Goal: Task Accomplishment & Management: Use online tool/utility

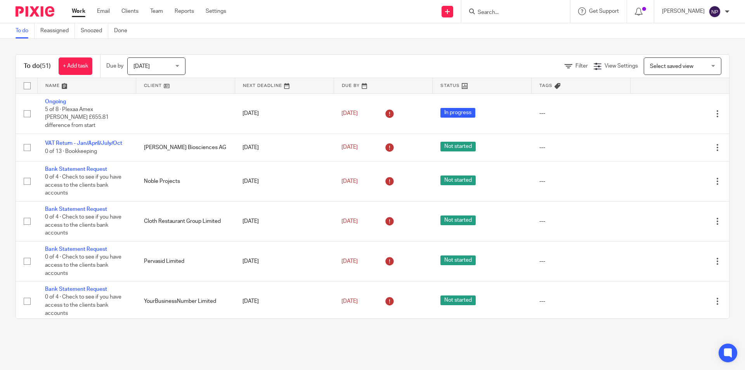
click at [498, 17] on div at bounding box center [515, 11] width 109 height 23
click at [499, 13] on input "Search" at bounding box center [512, 12] width 70 height 7
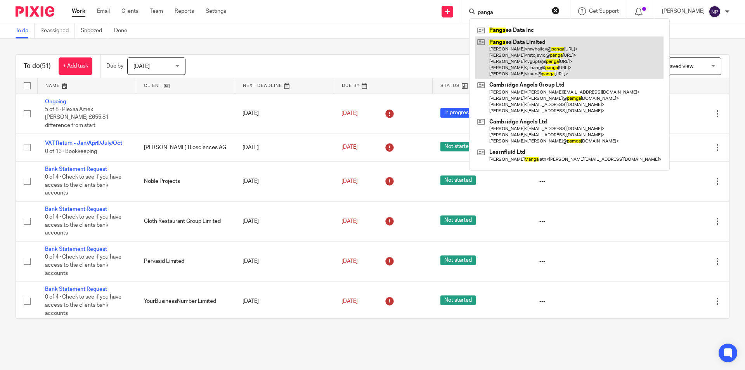
type input "panga"
click at [519, 52] on link at bounding box center [569, 57] width 188 height 43
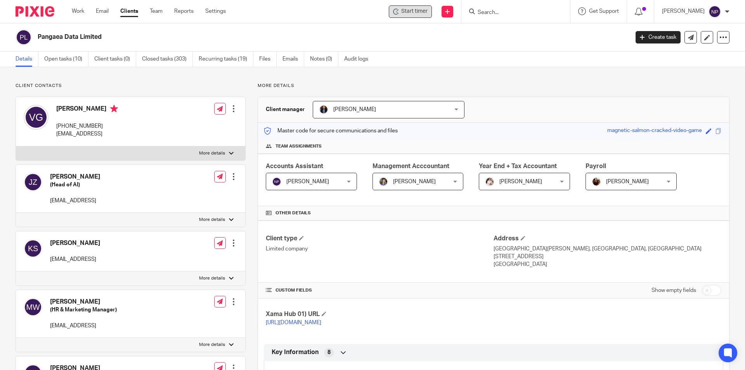
click at [404, 8] on span "Start timer" at bounding box center [414, 11] width 26 height 8
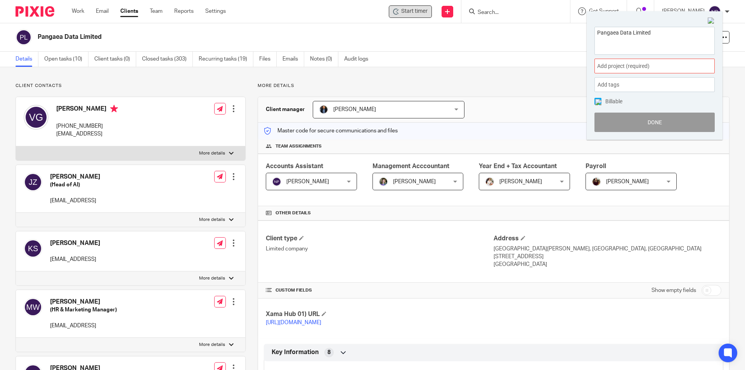
click at [650, 64] on span "Add project (required) :" at bounding box center [646, 66] width 98 height 8
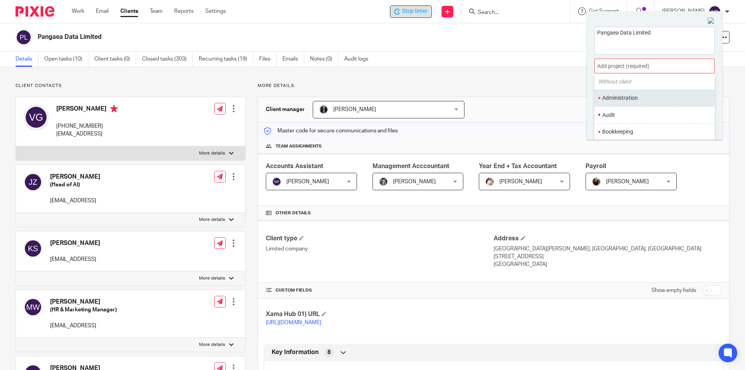
scroll to position [39, 0]
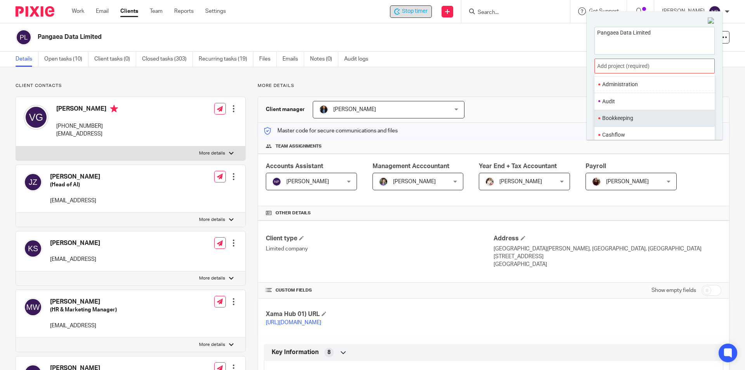
click at [634, 119] on li "Bookkeeping" at bounding box center [652, 118] width 101 height 8
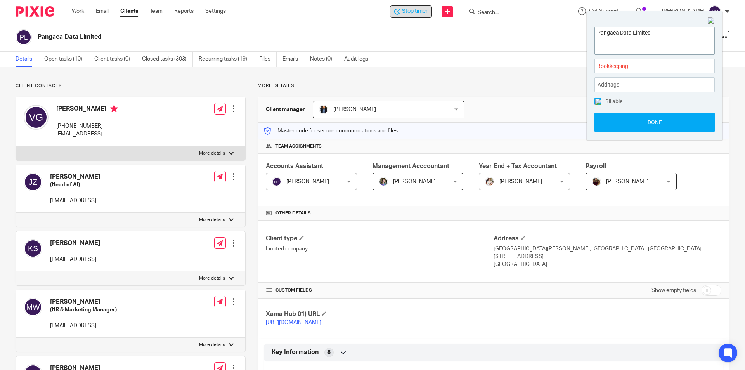
click at [671, 29] on textarea "Pangaea Data Limited" at bounding box center [655, 39] width 120 height 25
type textarea "Pangaea Data Limited re setting payment up"
click at [680, 126] on button "Done" at bounding box center [655, 122] width 120 height 19
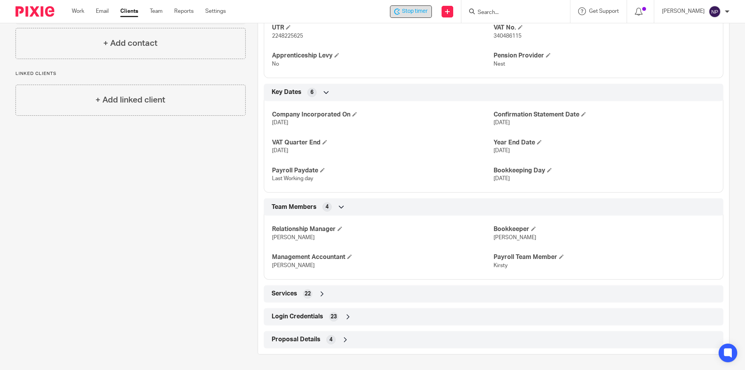
click at [346, 317] on icon at bounding box center [348, 317] width 8 height 8
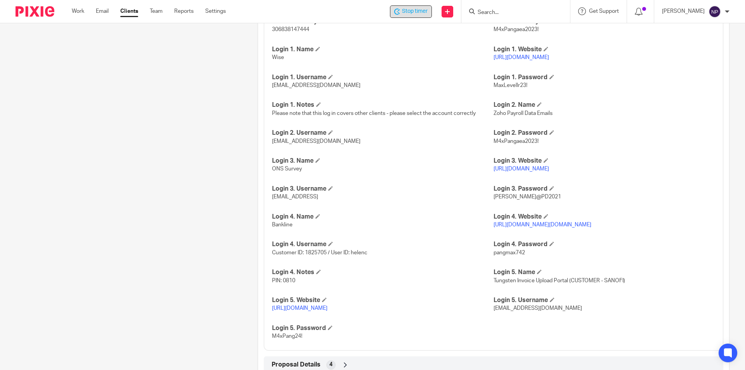
scroll to position [753, 0]
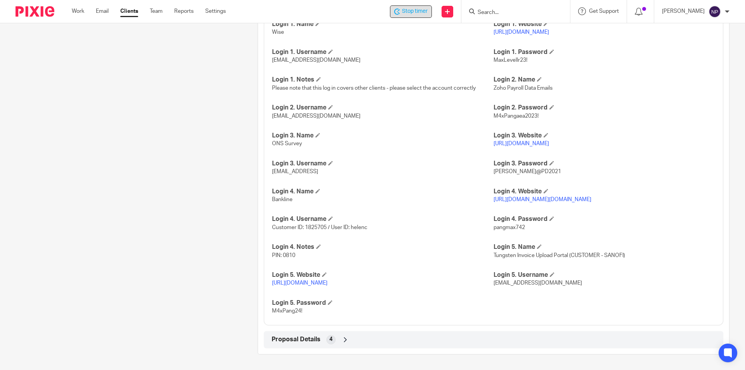
click at [319, 228] on span "Customer ID: 1825705 / User ID: helenc" at bounding box center [319, 227] width 95 height 5
copy span "1825705"
click at [593, 195] on h4 "Login 4. Website" at bounding box center [605, 191] width 222 height 8
click at [593, 196] on p "https://www.bankline.natwest.com/CWSLogon/logon.do" at bounding box center [605, 200] width 222 height 8
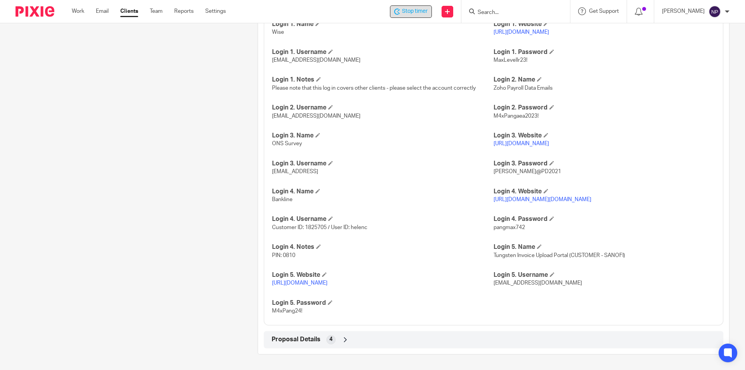
click at [591, 199] on link "https://www.bankline.natwest.com/CWSLogon/logon.do" at bounding box center [543, 199] width 98 height 5
click at [508, 244] on h4 "Login 5. Name" at bounding box center [605, 247] width 222 height 8
click at [361, 227] on span "Customer ID: 1825705 / User ID: helenc" at bounding box center [319, 227] width 95 height 5
copy span "helenc"
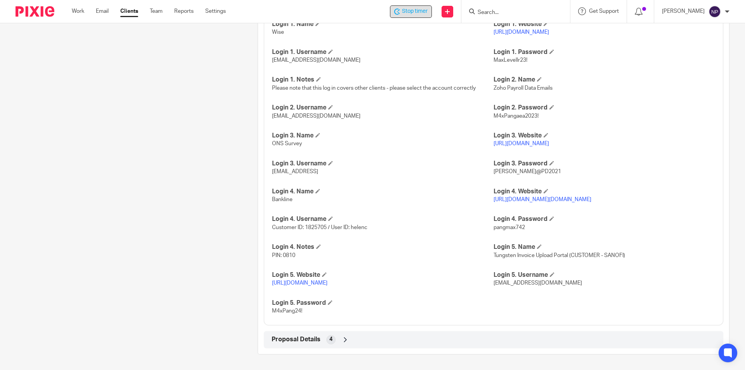
click at [312, 226] on span "Customer ID: 1825705 / User ID: helenc" at bounding box center [319, 227] width 95 height 5
copy span "1825705"
click at [361, 229] on span "Customer ID: 1825705 / User ID: helenc" at bounding box center [319, 227] width 95 height 5
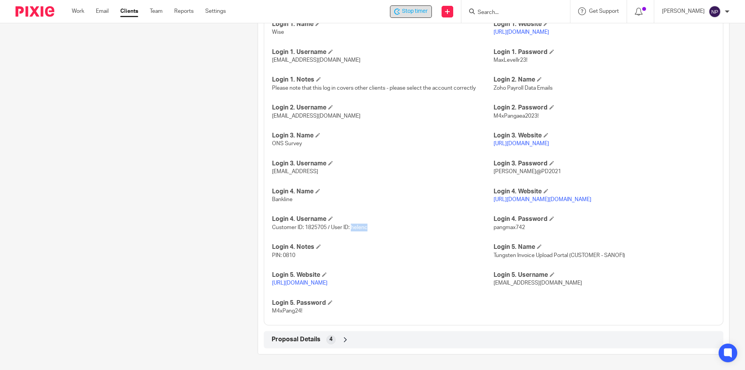
copy span "helenc"
click at [318, 225] on span "Customer ID: 1825705 / User ID: helenc" at bounding box center [319, 227] width 95 height 5
copy span "1825705"
click at [352, 227] on span "Customer ID: 1825705 / User ID: helenc" at bounding box center [319, 227] width 95 height 5
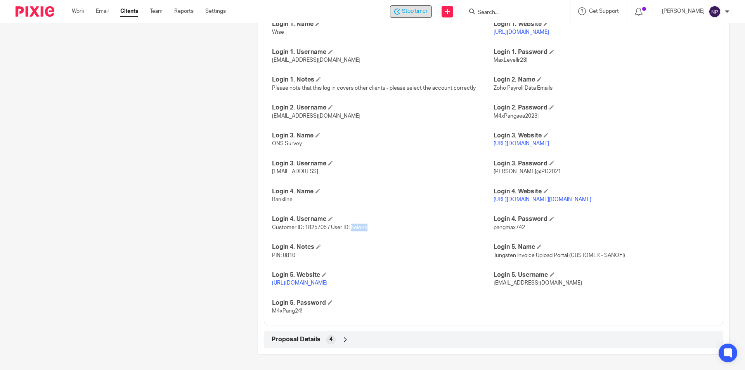
click at [352, 227] on span "Customer ID: 1825705 / User ID: helenc" at bounding box center [319, 227] width 95 height 5
copy span "helenc"
click at [321, 225] on span "Customer ID: 1825705 / User ID: helenc" at bounding box center [319, 227] width 95 height 5
copy span "1825705"
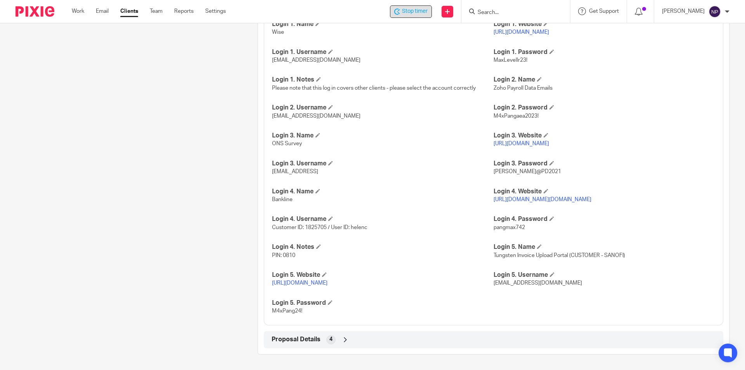
click at [359, 228] on span "Customer ID: 1825705 / User ID: helenc" at bounding box center [319, 227] width 95 height 5
copy span "helenc"
click at [320, 227] on span "Customer ID: 1825705 / User ID: helenc" at bounding box center [319, 227] width 95 height 5
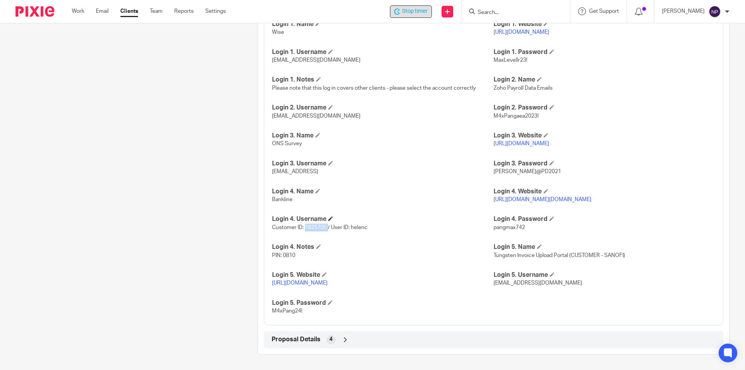
copy span "1825705"
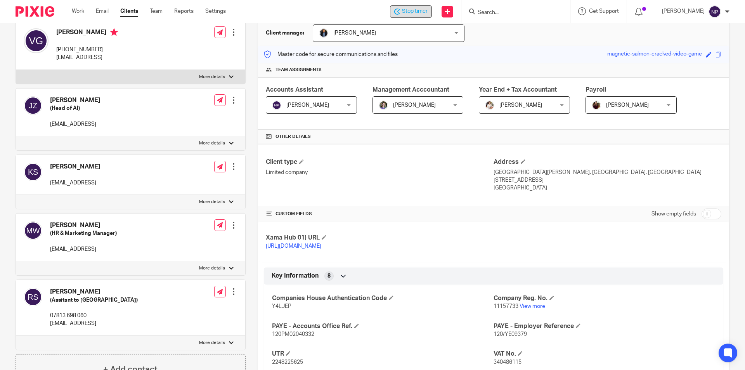
scroll to position [0, 0]
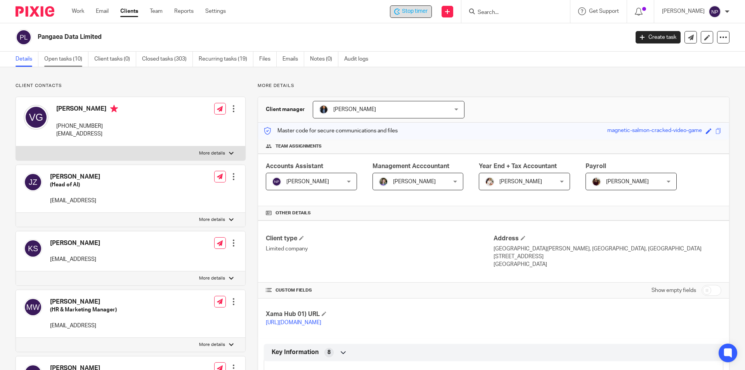
click at [73, 61] on link "Open tasks (10)" at bounding box center [66, 59] width 44 height 15
